Goal: Information Seeking & Learning: Learn about a topic

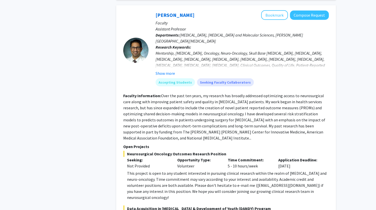
scroll to position [815, 0]
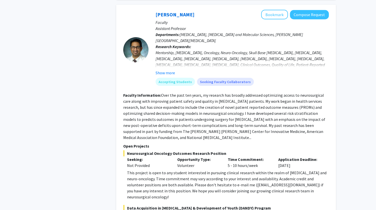
click at [185, 170] on div "This project is open to any student interested in pursuing clinical research wi…" at bounding box center [228, 185] width 202 height 30
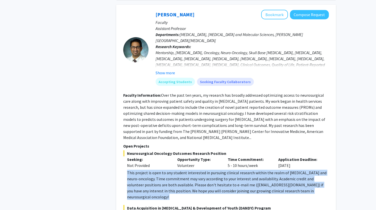
click at [185, 170] on div "This project is open to any student interested in pursuing clinical research wi…" at bounding box center [228, 185] width 202 height 30
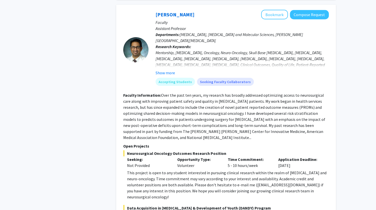
click at [179, 170] on div "This project is open to any student interested in pursuing clinical research wi…" at bounding box center [228, 185] width 202 height 30
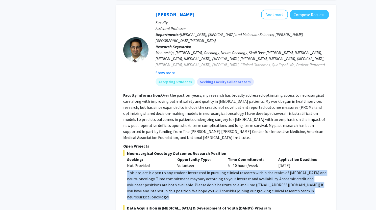
drag, startPoint x: 179, startPoint y: 151, endPoint x: 183, endPoint y: 161, distance: 10.9
click at [183, 170] on div "This project is open to any student interested in pursuing clinical research wi…" at bounding box center [228, 185] width 202 height 30
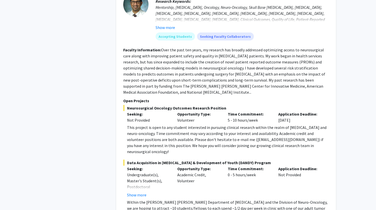
scroll to position [861, 0]
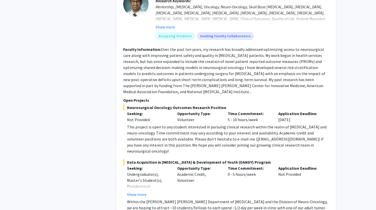
drag, startPoint x: 139, startPoint y: 198, endPoint x: 147, endPoint y: 176, distance: 23.5
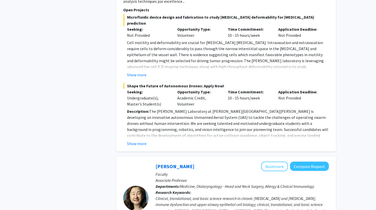
scroll to position [1742, 0]
